Goal: Information Seeking & Learning: Learn about a topic

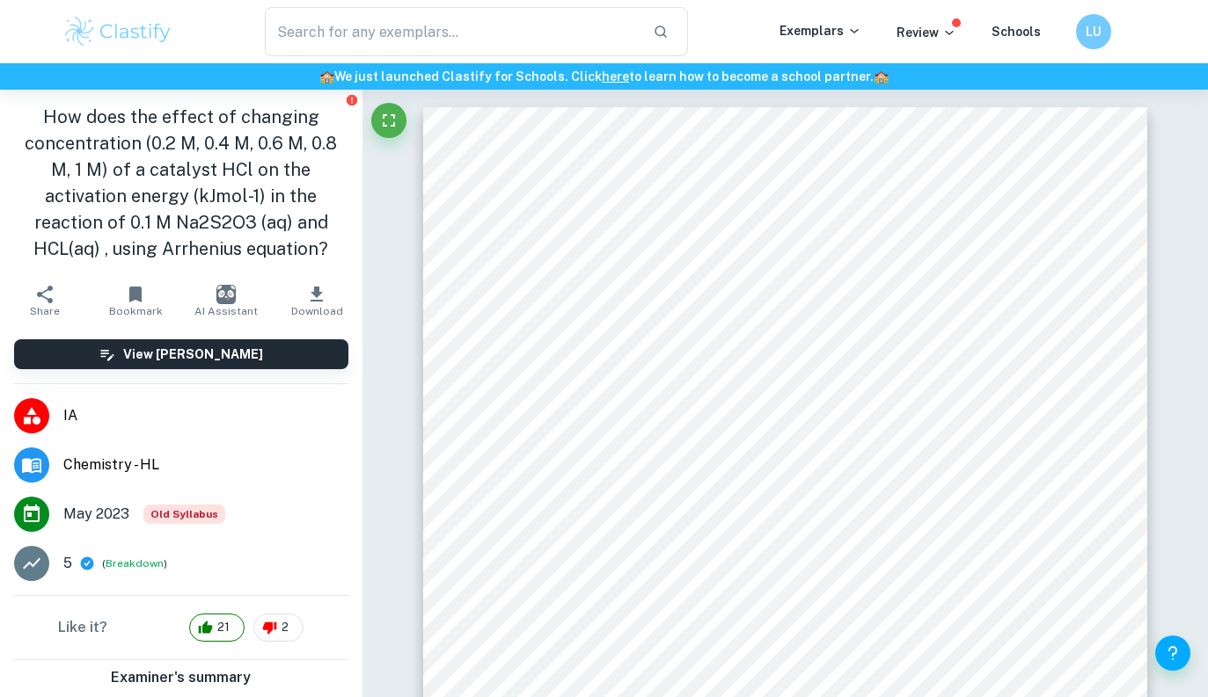
click at [317, 9] on input "text" at bounding box center [452, 31] width 375 height 49
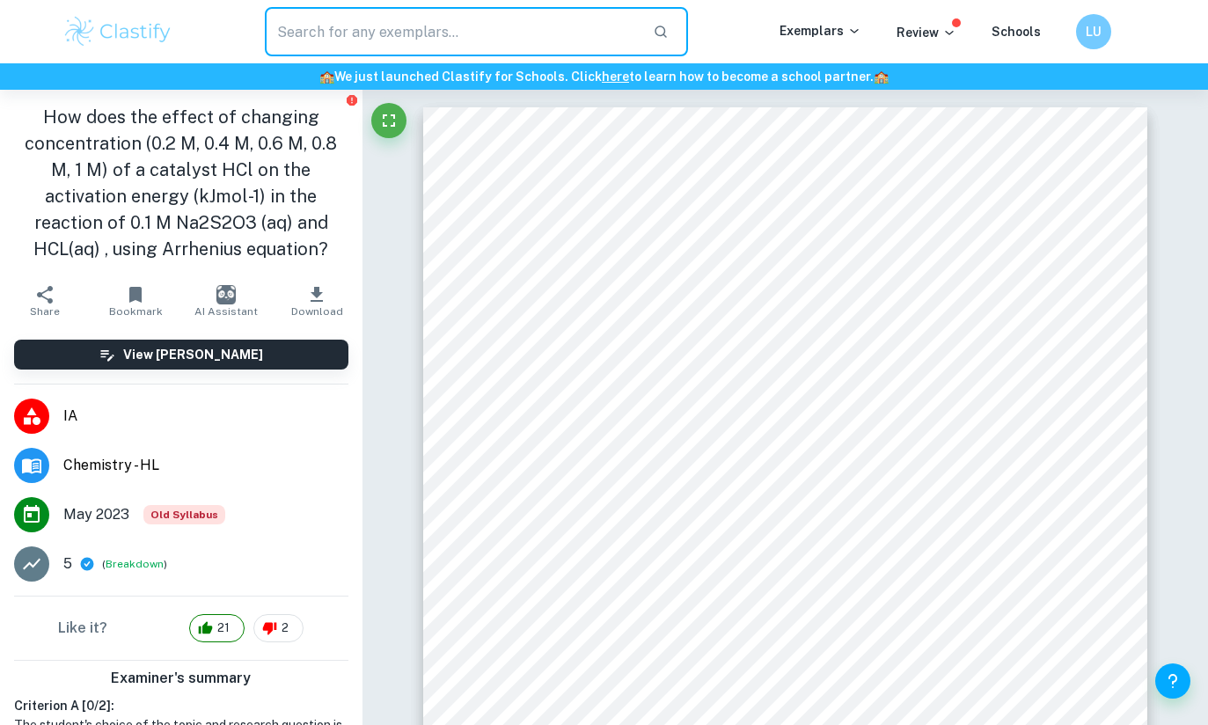
click at [821, 33] on p "Exemplars" at bounding box center [820, 30] width 82 height 19
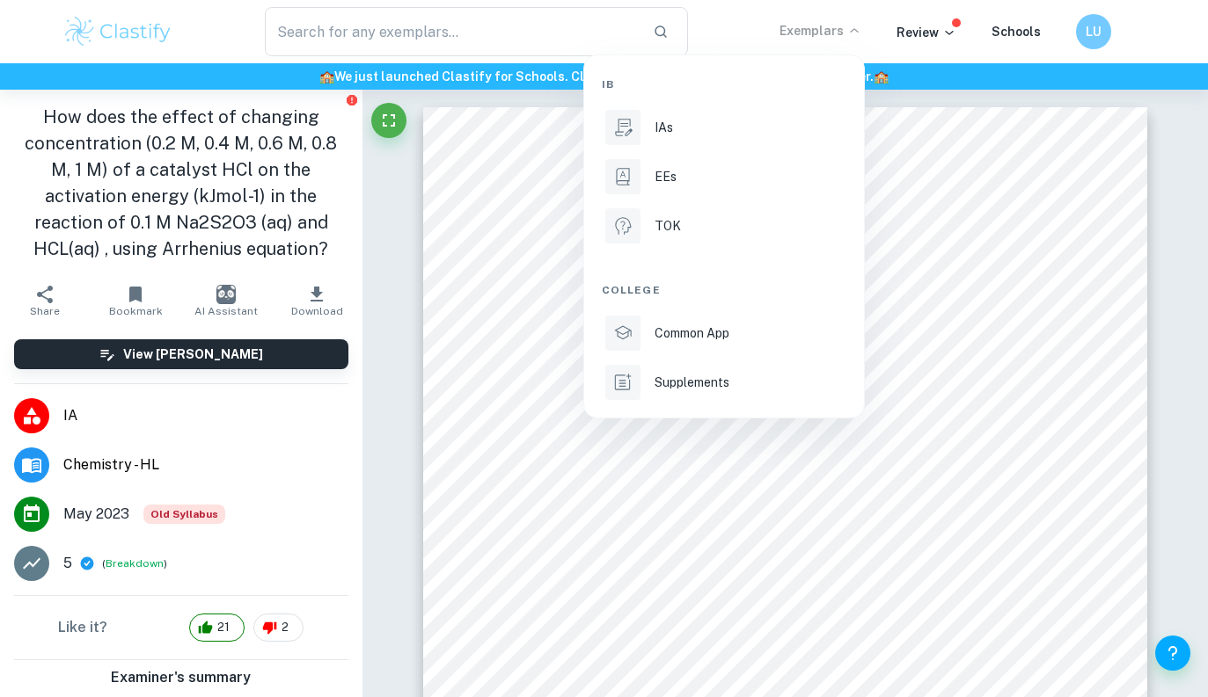
click at [719, 125] on div "IAs" at bounding box center [748, 127] width 188 height 19
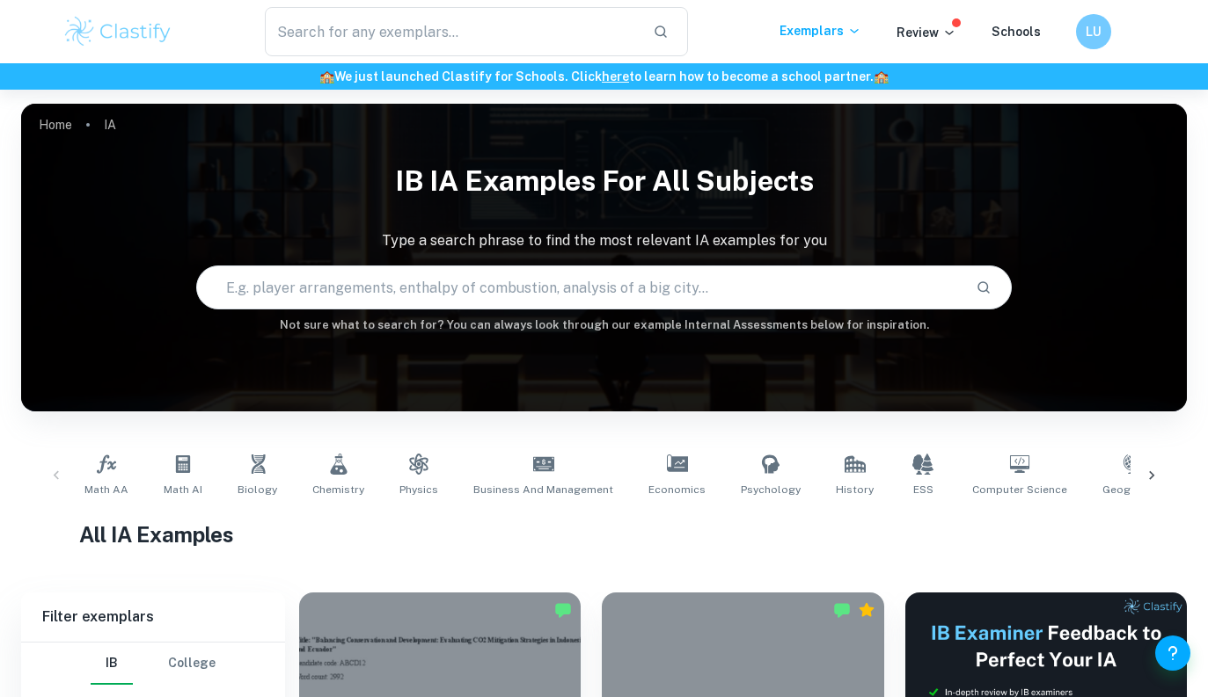
click at [186, 483] on span "Math AI" at bounding box center [183, 490] width 39 height 16
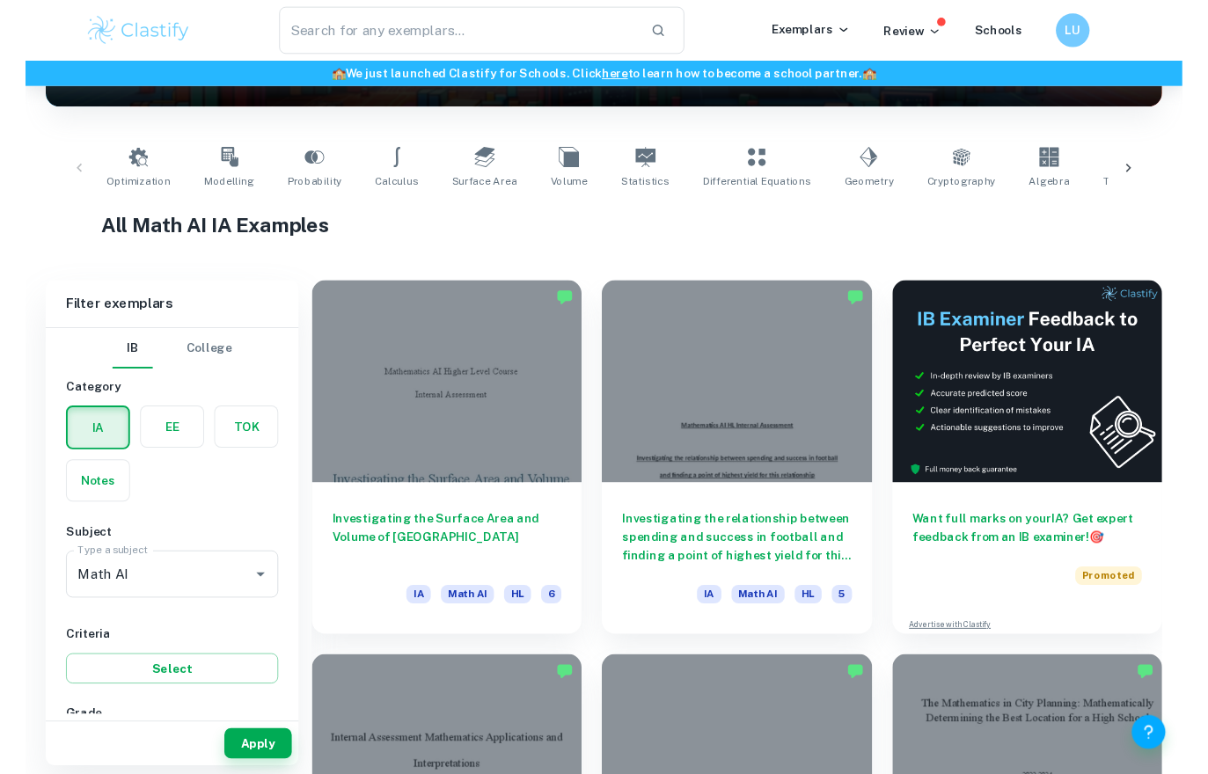
scroll to position [296, 0]
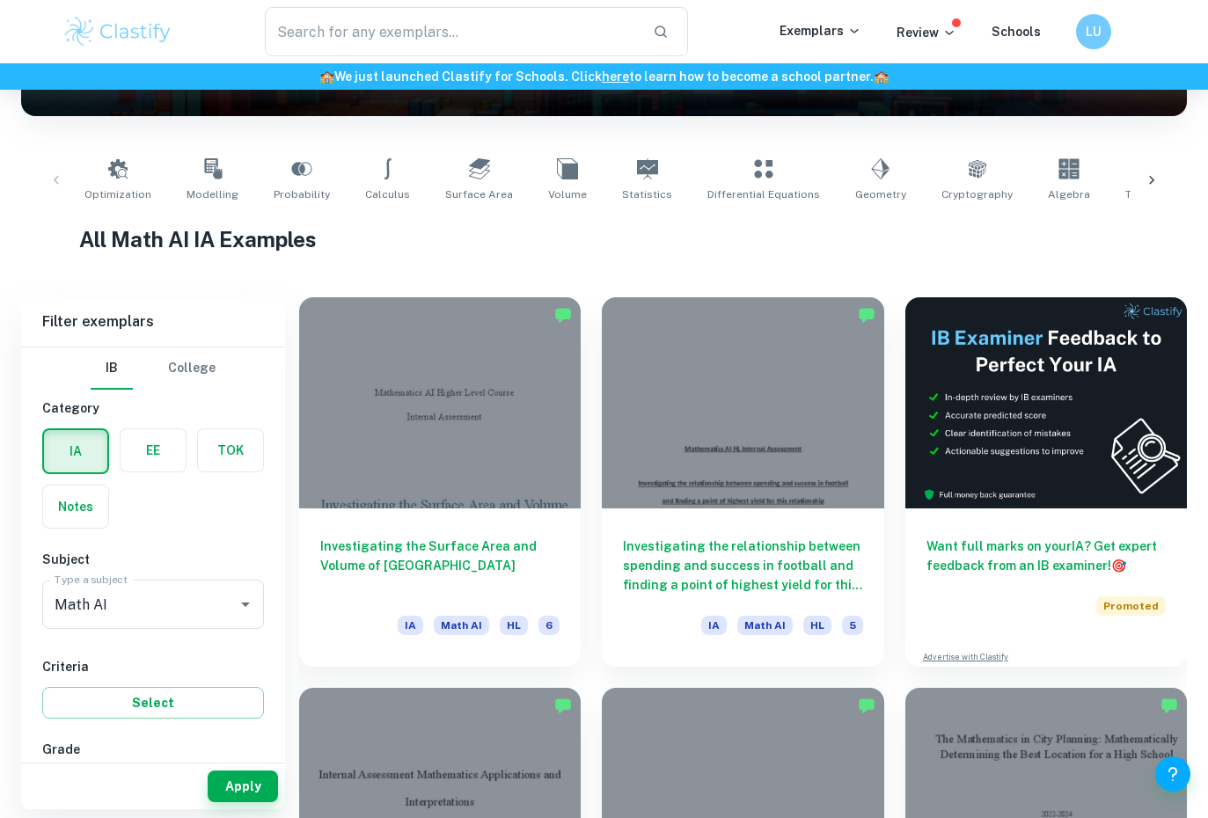
click at [256, 600] on button "Open" at bounding box center [245, 604] width 25 height 25
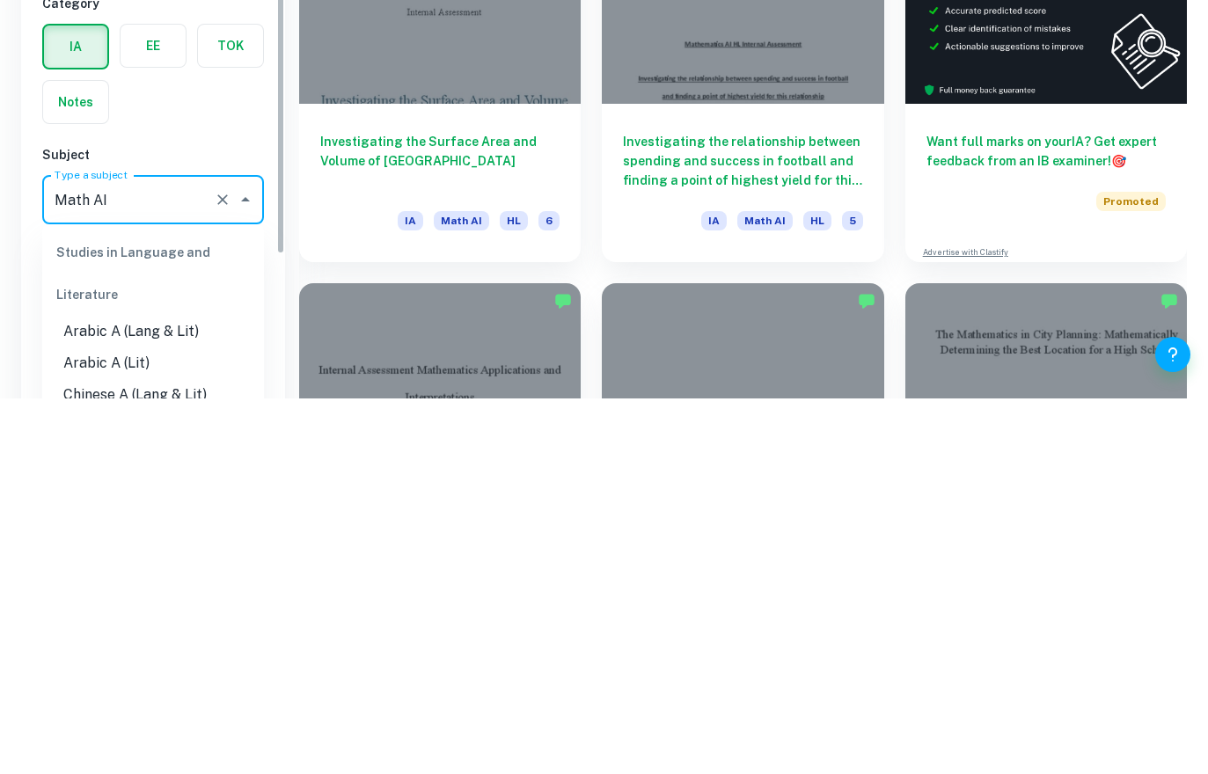
scroll to position [2199, 0]
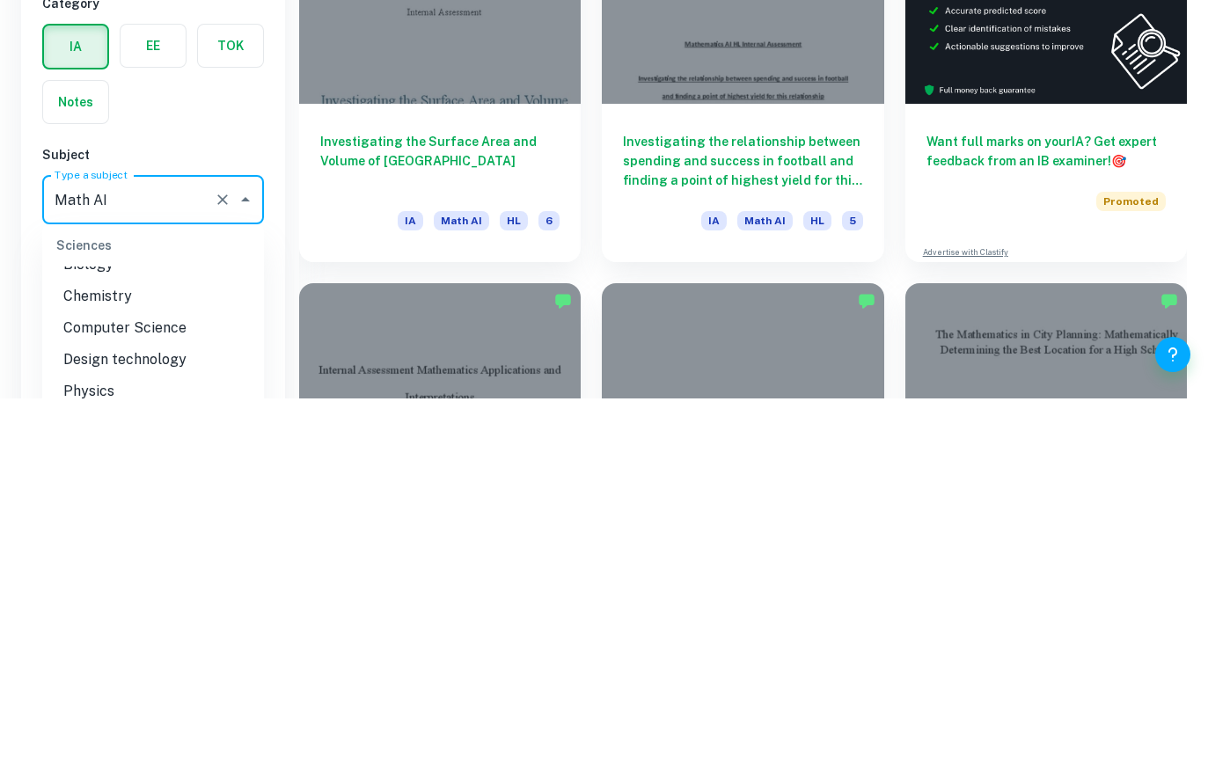
click at [228, 389] on div "IA EE TOK Notes" at bounding box center [148, 444] width 232 height 111
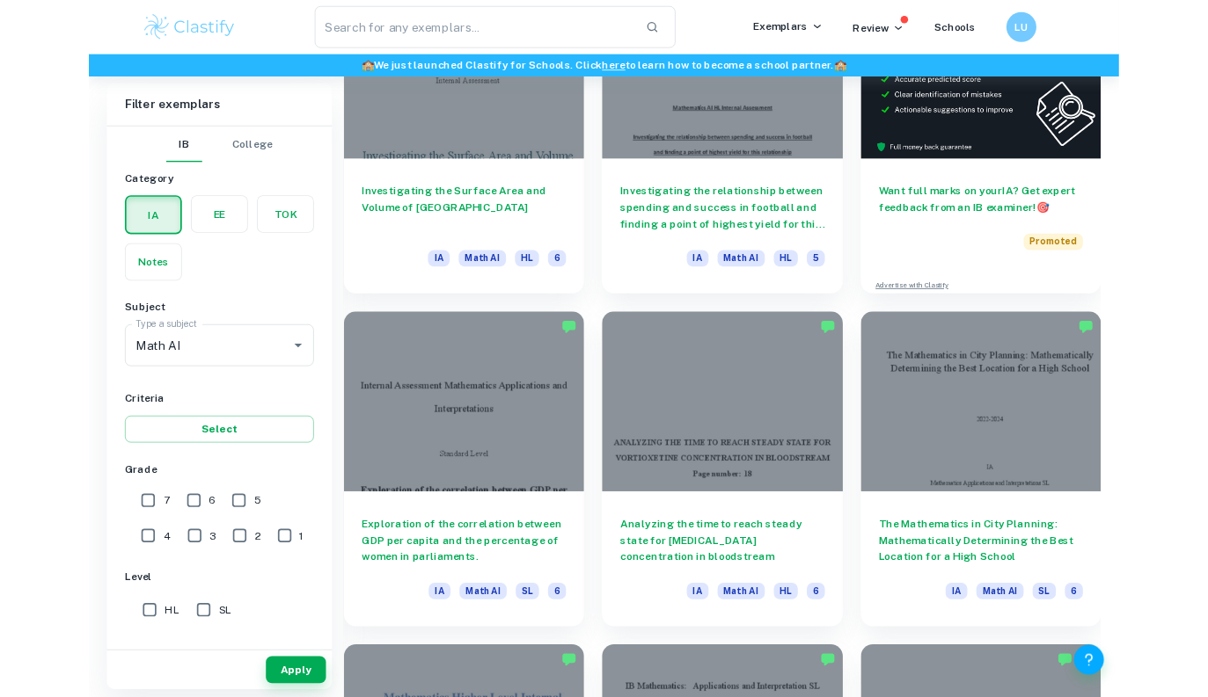
scroll to position [667, 0]
